Goal: Find specific page/section: Find specific page/section

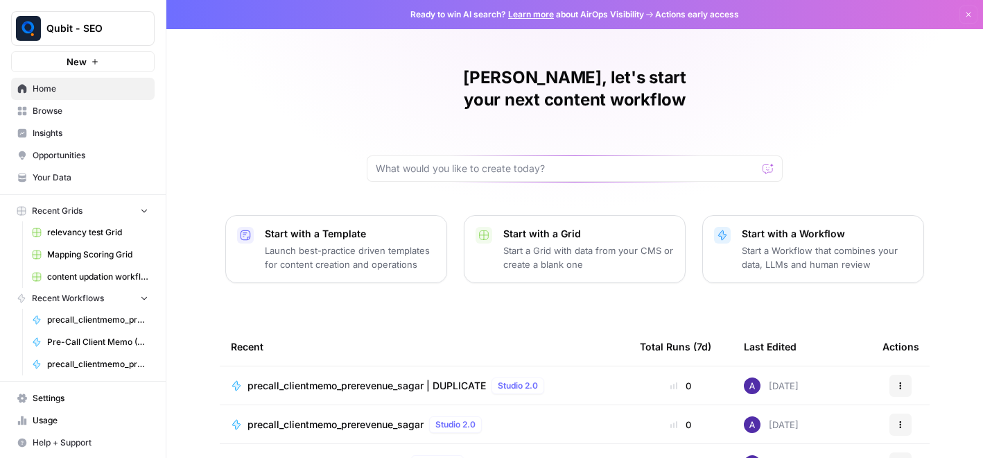
click at [354, 373] on td "precall_clientmemo_prerevenue_sagar | DUPLICATE Studio 2.0" at bounding box center [424, 385] width 409 height 38
click at [363, 378] on span "precall_clientmemo_prerevenue_sagar | DUPLICATE" at bounding box center [366, 385] width 238 height 14
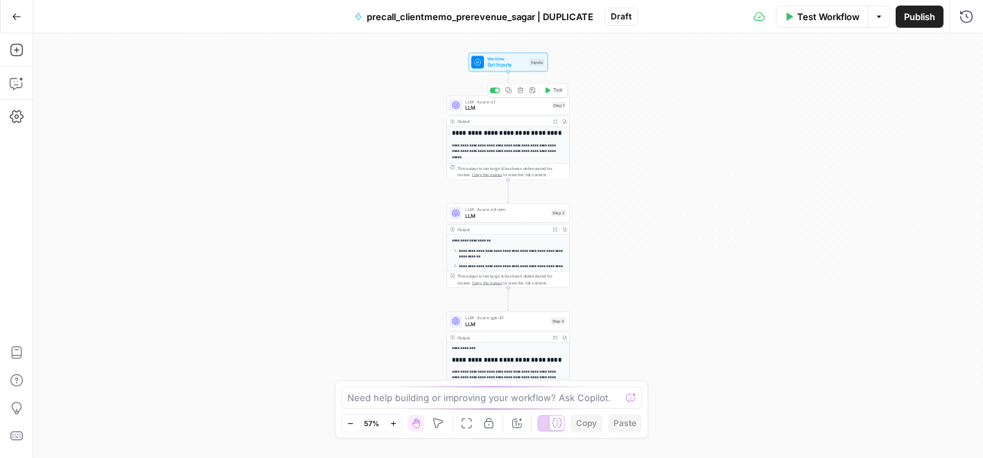
click at [498, 105] on span "LLM" at bounding box center [506, 108] width 83 height 8
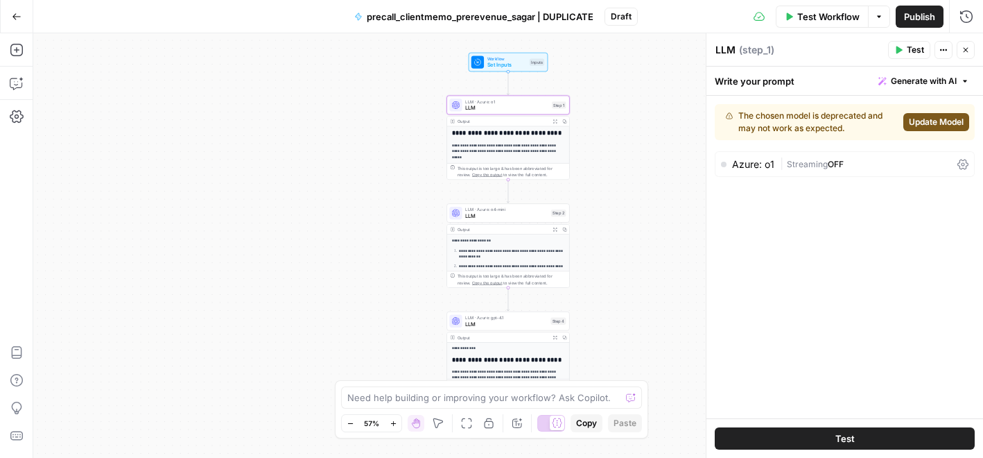
click at [506, 212] on span "LLM" at bounding box center [506, 215] width 82 height 8
